Goal: Transaction & Acquisition: Purchase product/service

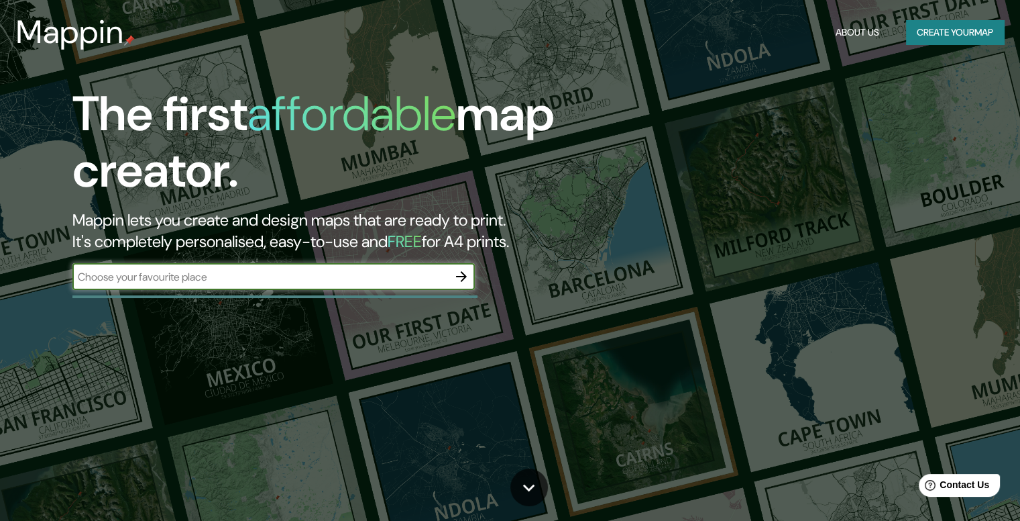
click at [283, 278] on input "text" at bounding box center [260, 276] width 376 height 15
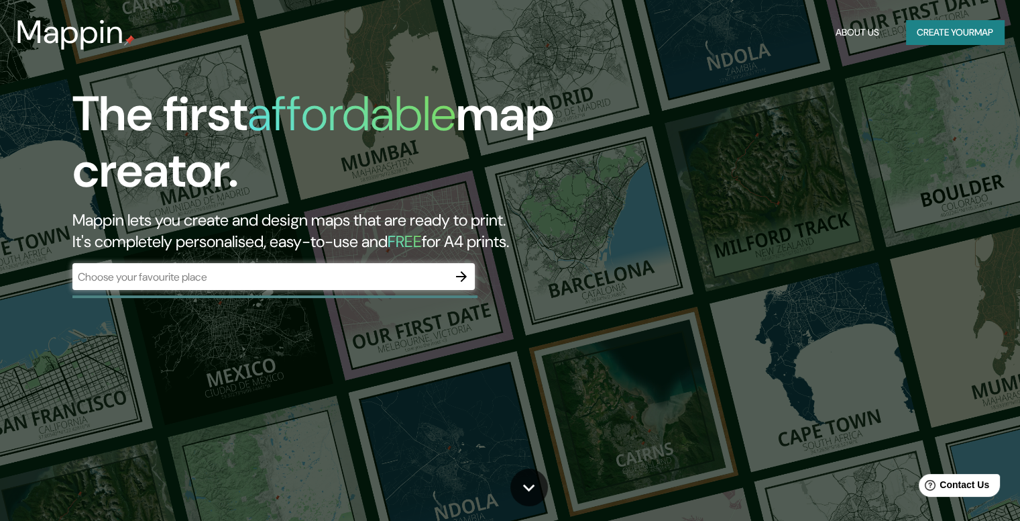
click at [335, 196] on h1 "The first affordable map creator." at bounding box center [327, 147] width 510 height 123
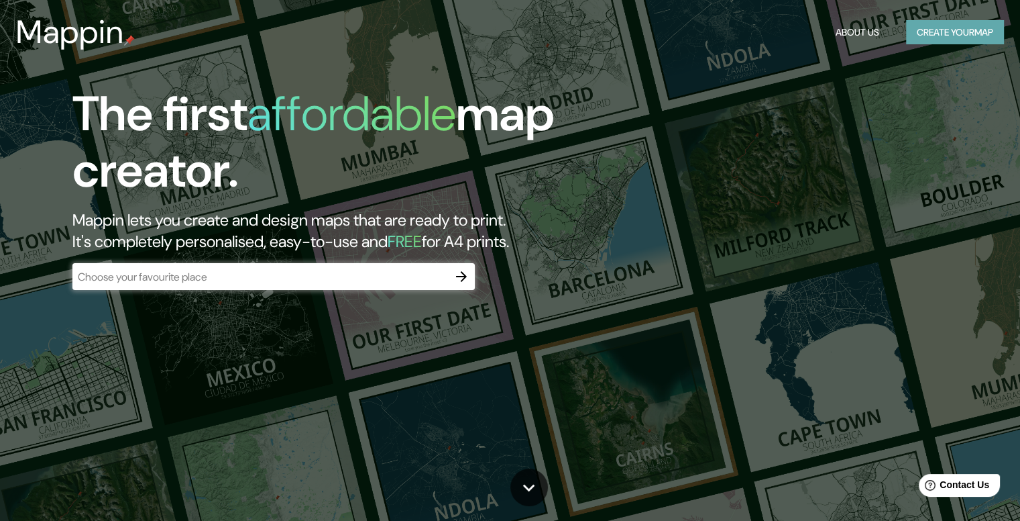
click at [924, 32] on button "Create your map" at bounding box center [955, 32] width 98 height 25
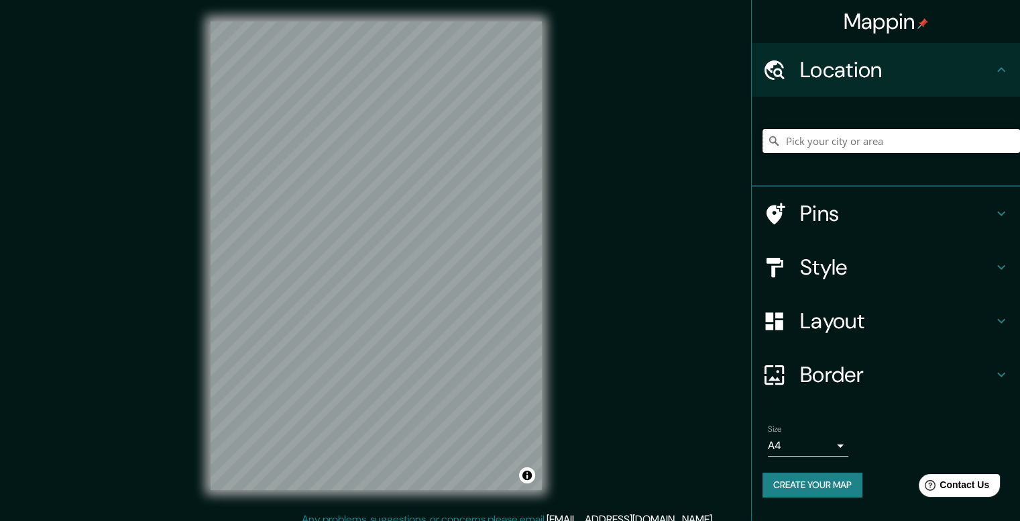
click at [797, 144] on input "Pick your city or area" at bounding box center [892, 141] width 258 height 24
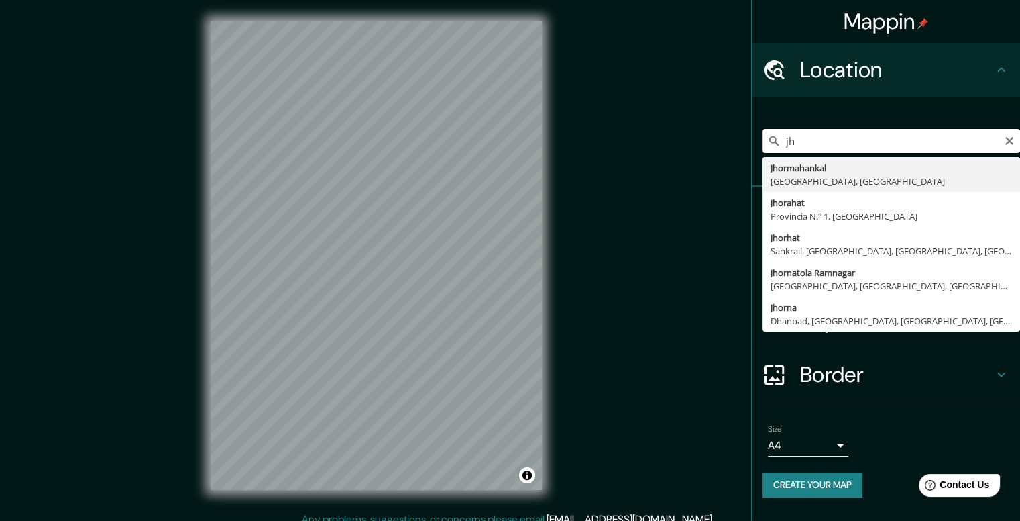
type input "j"
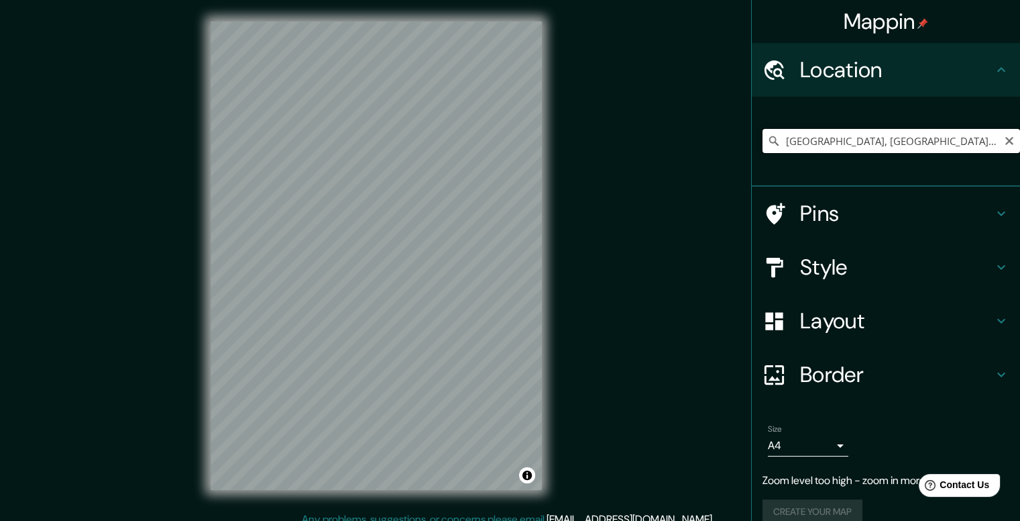
click at [840, 138] on input "[GEOGRAPHIC_DATA], [GEOGRAPHIC_DATA], [GEOGRAPHIC_DATA] - [GEOGRAPHIC_DATA], [G…" at bounding box center [892, 141] width 258 height 24
type input "[GEOGRAPHIC_DATA], [GEOGRAPHIC_DATA], [GEOGRAPHIC_DATA] - [GEOGRAPHIC_DATA], [G…"
click at [1004, 136] on icon "Clear" at bounding box center [1009, 141] width 11 height 11
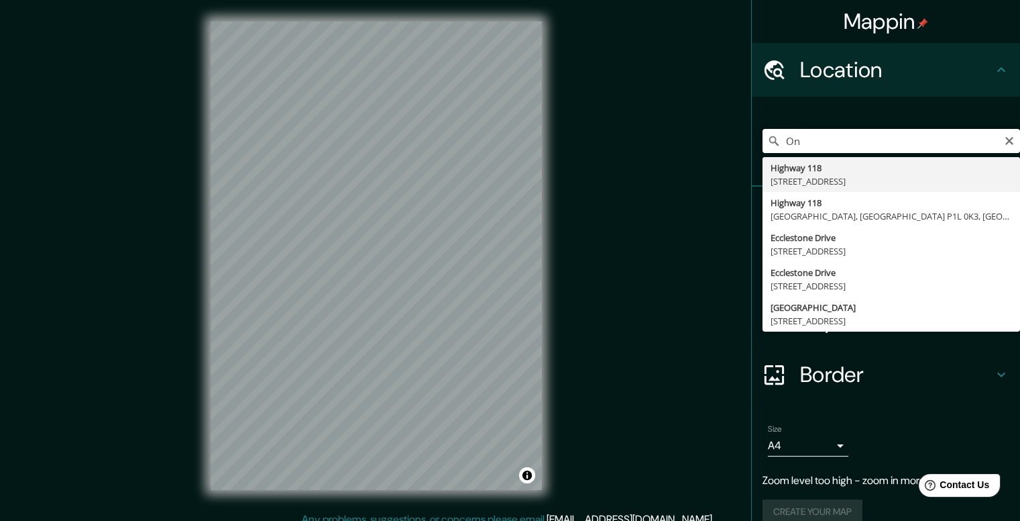
type input "O"
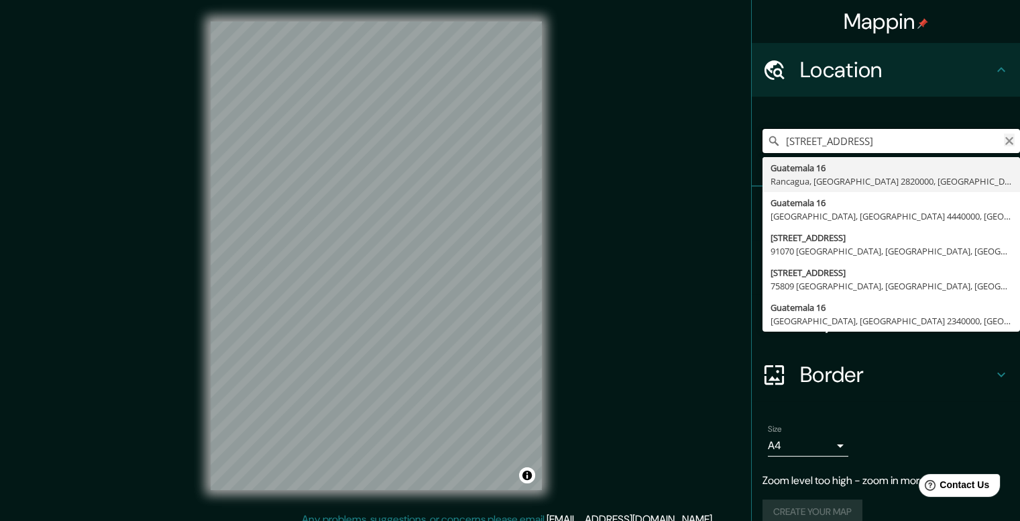
type input "[STREET_ADDRESS]"
click at [1004, 135] on button "Clear" at bounding box center [1009, 139] width 11 height 13
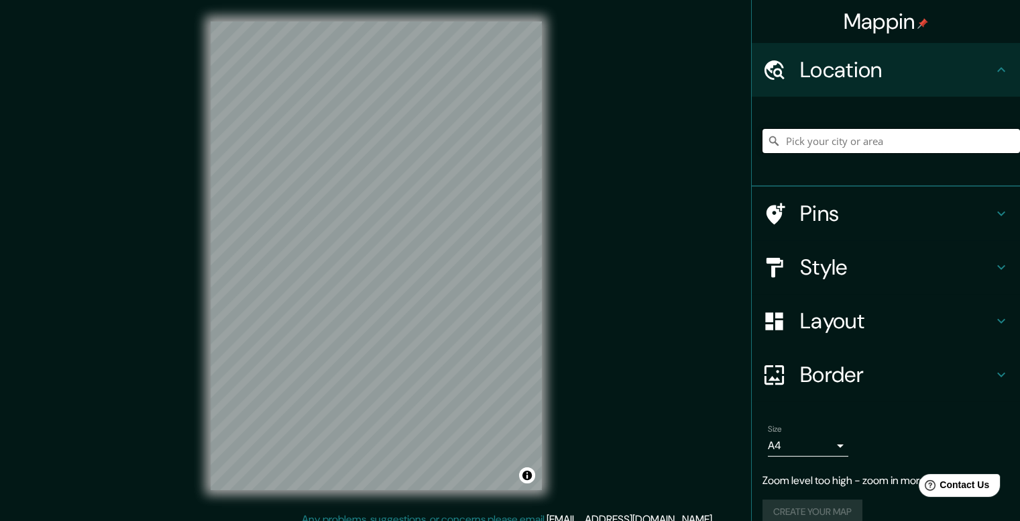
click at [942, 143] on input "Pick your city or area" at bounding box center [892, 141] width 258 height 24
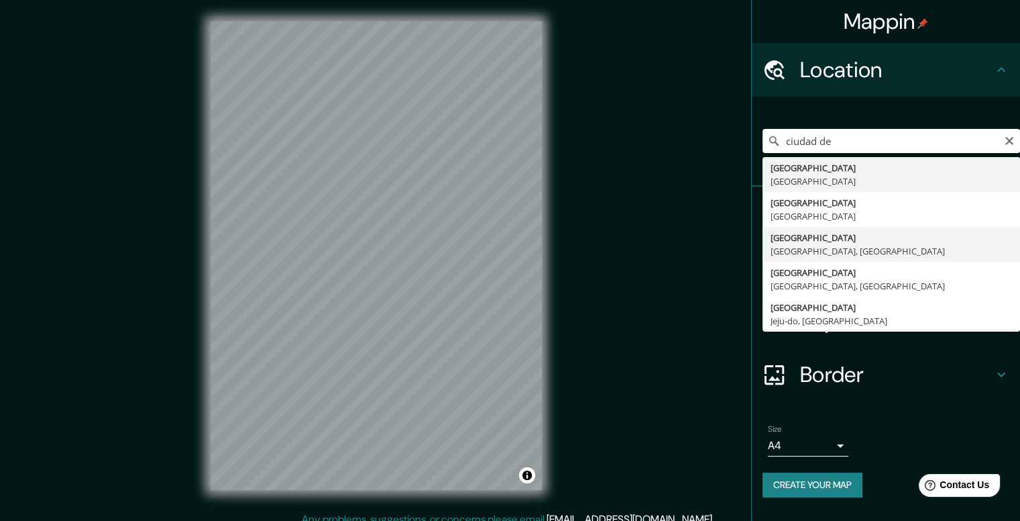
type input "[GEOGRAPHIC_DATA], [GEOGRAPHIC_DATA], [GEOGRAPHIC_DATA]"
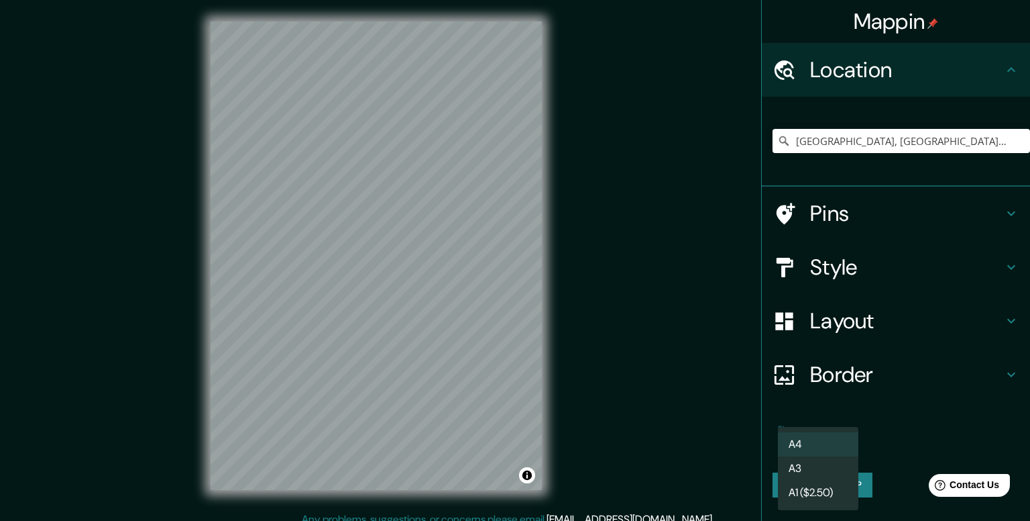
click at [835, 441] on body "Mappin Location [GEOGRAPHIC_DATA], [GEOGRAPHIC_DATA], [GEOGRAPHIC_DATA] Pins St…" at bounding box center [515, 260] width 1030 height 521
click at [977, 411] on div at bounding box center [515, 260] width 1030 height 521
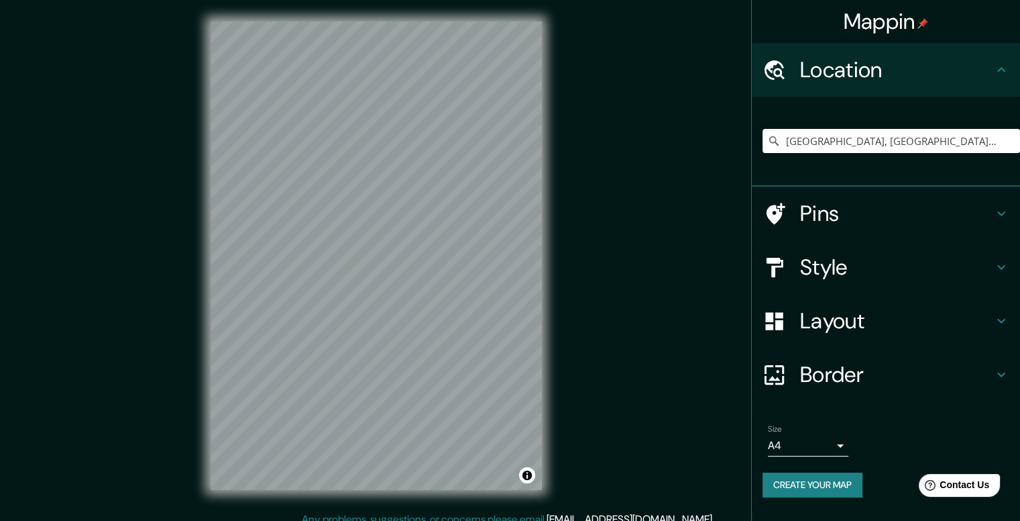
drag, startPoint x: 851, startPoint y: 445, endPoint x: 840, endPoint y: 445, distance: 10.8
click at [850, 445] on div "Size A4 single" at bounding box center [886, 440] width 247 height 43
click at [829, 449] on body "Mappin Location [GEOGRAPHIC_DATA], [GEOGRAPHIC_DATA], [GEOGRAPHIC_DATA] Pins St…" at bounding box center [510, 260] width 1020 height 521
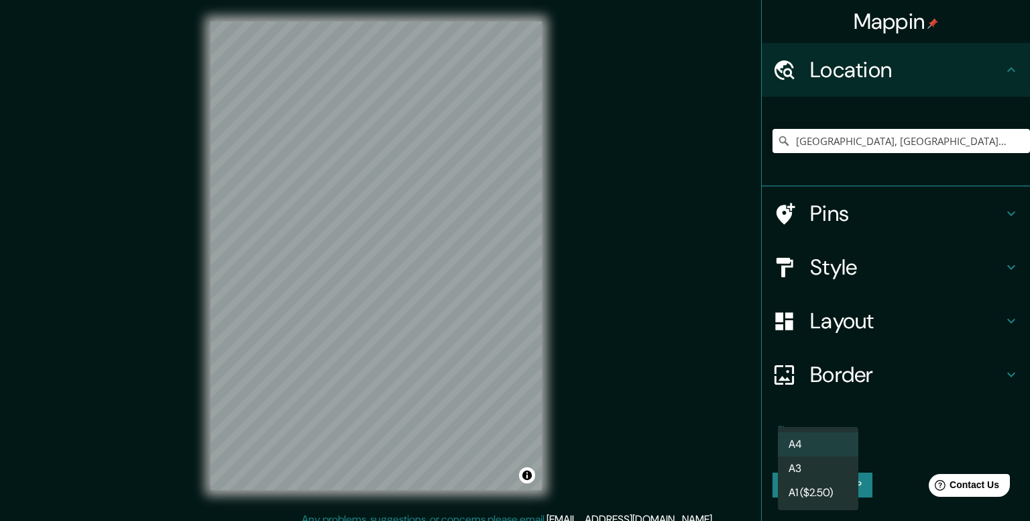
click at [826, 468] on li "A3" at bounding box center [818, 468] width 80 height 24
type input "a4"
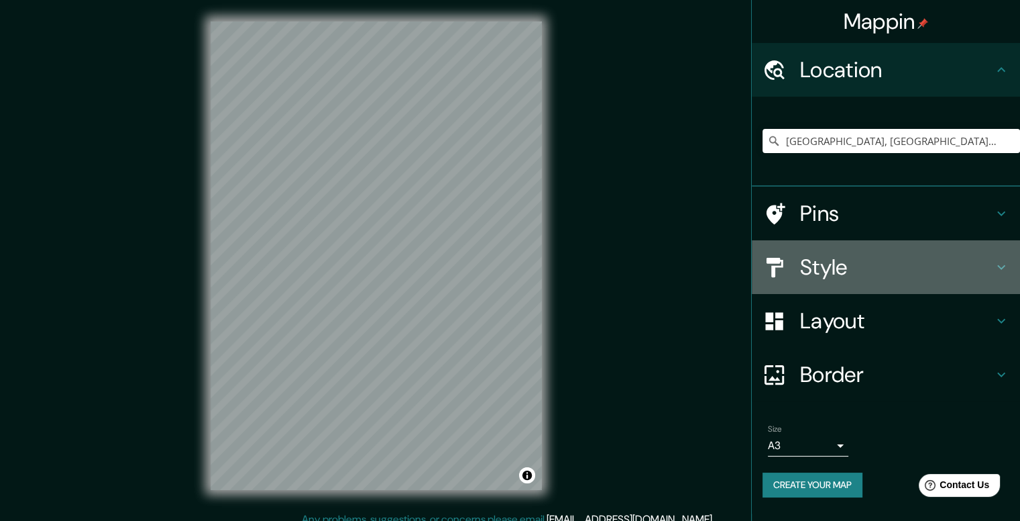
click at [889, 264] on h4 "Style" at bounding box center [896, 267] width 193 height 27
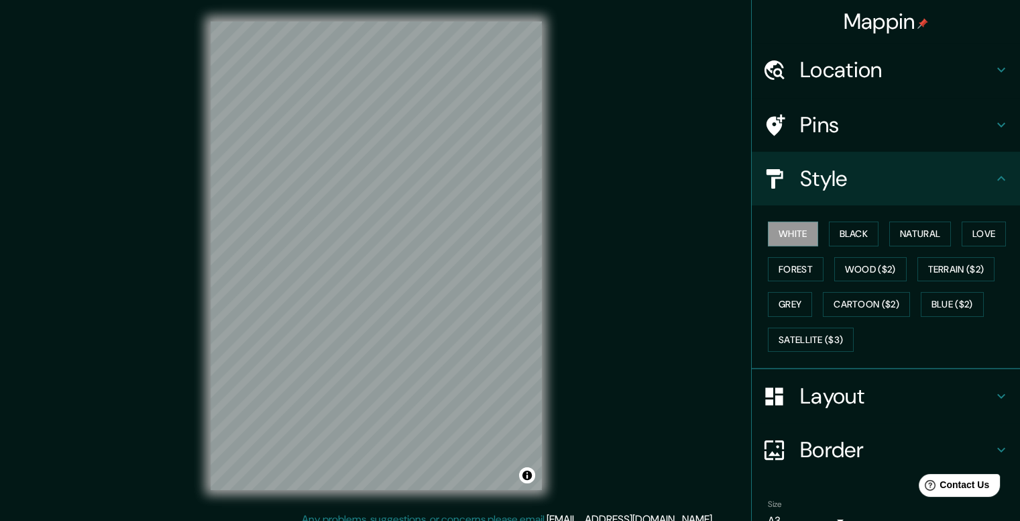
click at [892, 169] on h4 "Style" at bounding box center [896, 178] width 193 height 27
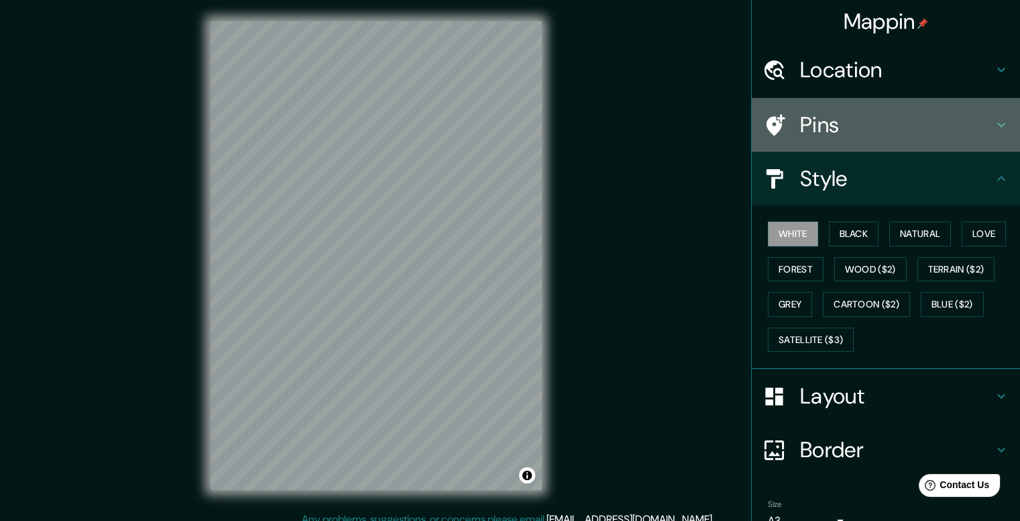
click at [871, 124] on h4 "Pins" at bounding box center [896, 124] width 193 height 27
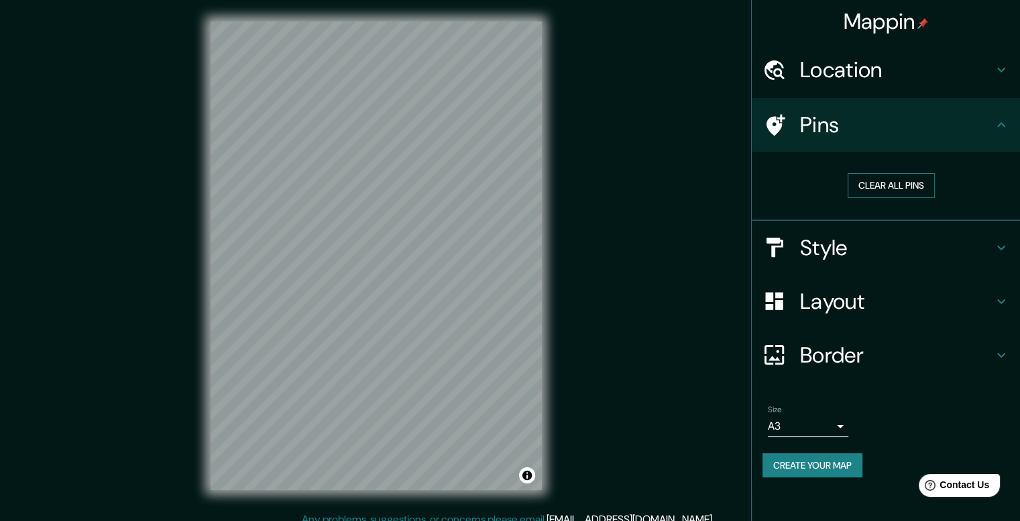
click at [908, 191] on button "Clear all pins" at bounding box center [891, 185] width 87 height 25
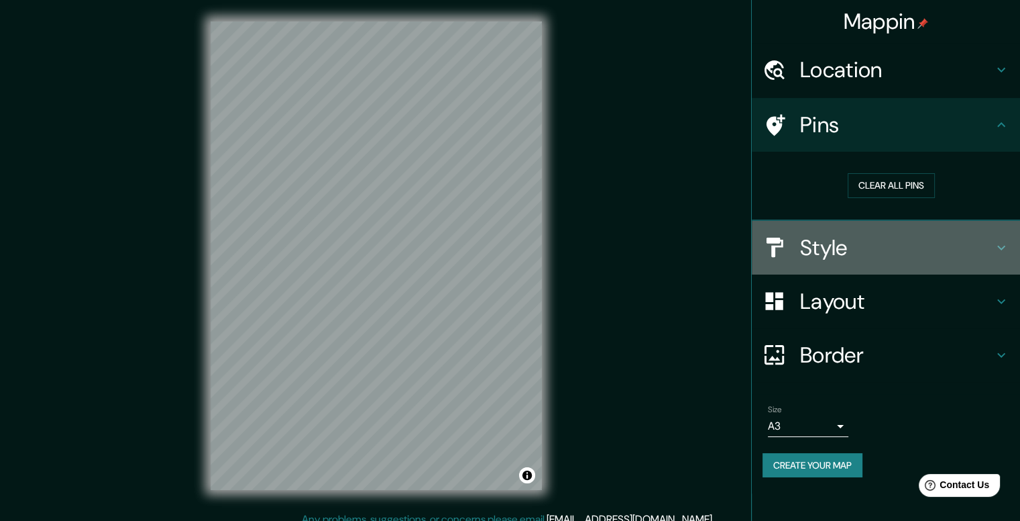
click at [918, 256] on h4 "Style" at bounding box center [896, 247] width 193 height 27
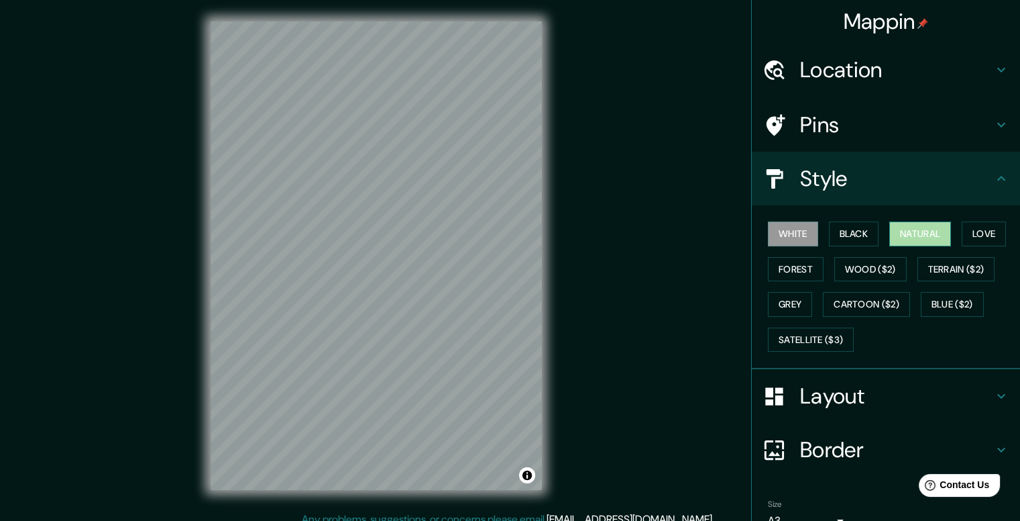
click at [922, 237] on button "Natural" at bounding box center [921, 233] width 62 height 25
click at [792, 268] on button "Forest" at bounding box center [796, 269] width 56 height 25
click at [887, 219] on div "White Black Natural Love Forest Wood ($2) Terrain ($2) Grey Cartoon ($2) Blue (…" at bounding box center [892, 286] width 258 height 141
click at [890, 234] on button "Natural" at bounding box center [921, 233] width 62 height 25
click at [1006, 223] on div "White Black Natural Love Forest Wood ($2) Terrain ($2) Grey Cartoon ($2) Blue (…" at bounding box center [892, 286] width 258 height 141
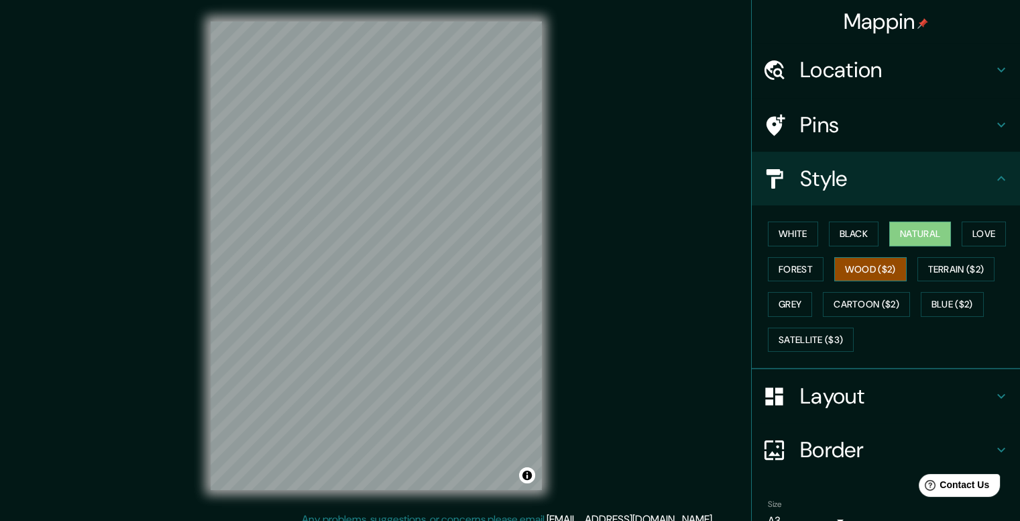
click at [867, 269] on button "Wood ($2)" at bounding box center [870, 269] width 72 height 25
click at [855, 226] on button "Black" at bounding box center [854, 233] width 50 height 25
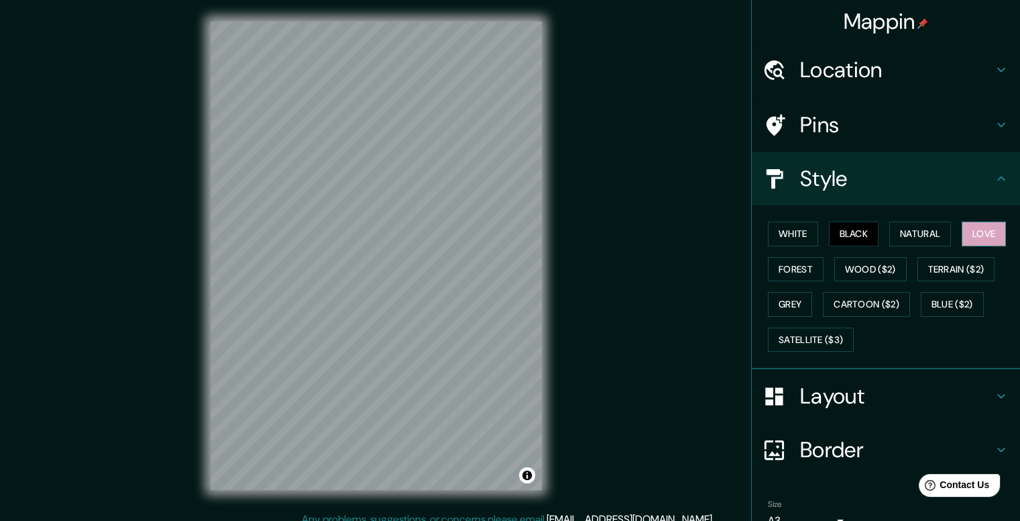
click at [983, 237] on button "Love" at bounding box center [984, 233] width 44 height 25
click at [945, 229] on button "Natural" at bounding box center [921, 233] width 62 height 25
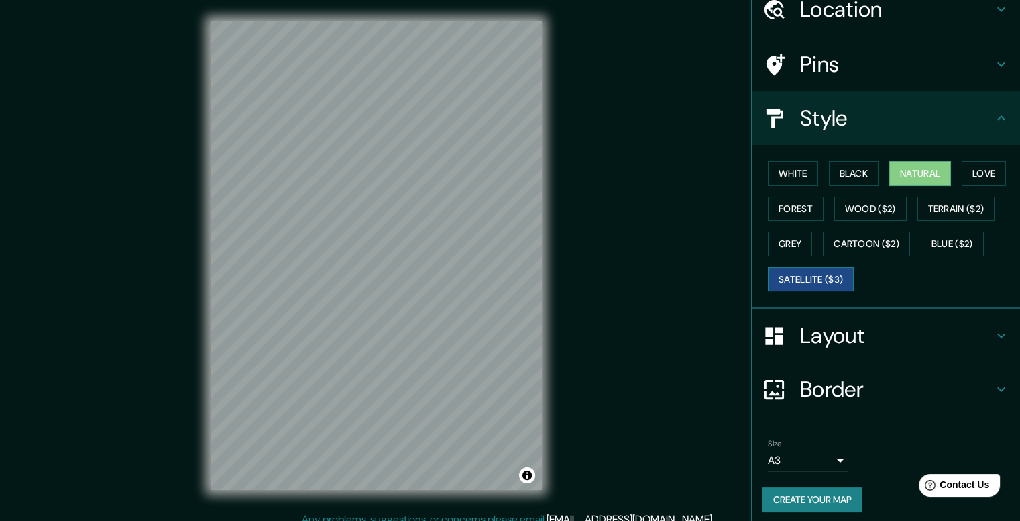
scroll to position [65, 0]
